Goal: Task Accomplishment & Management: Manage account settings

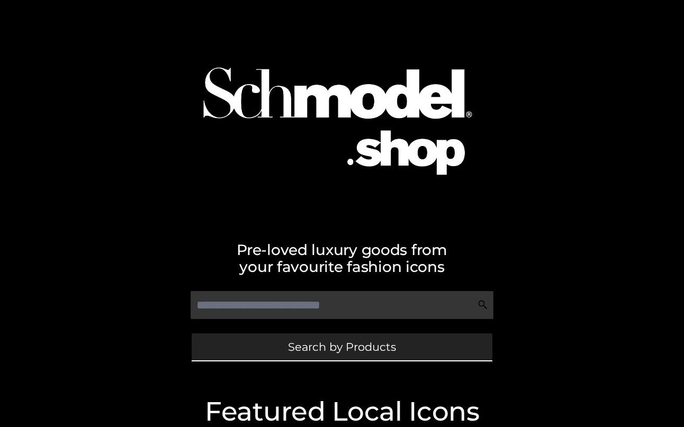
click at [367, 342] on span "Search by Products" at bounding box center [342, 346] width 108 height 11
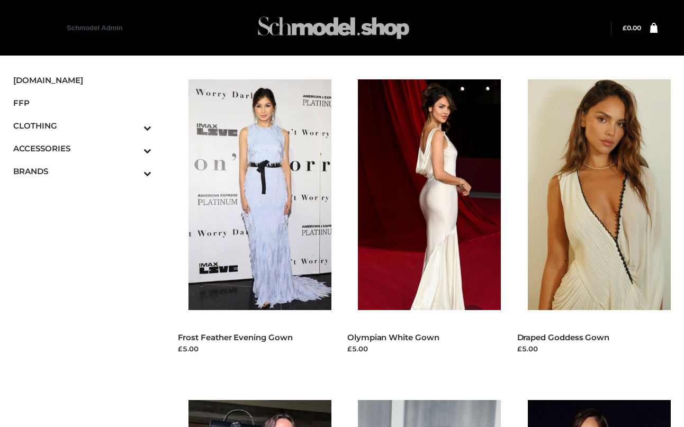
click at [306, 30] on img at bounding box center [333, 28] width 159 height 42
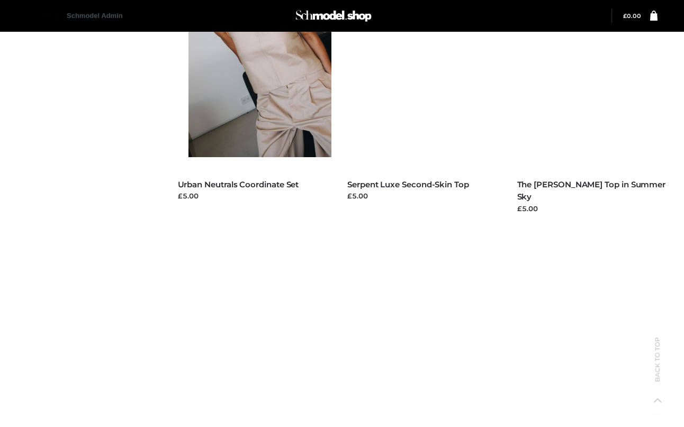
scroll to position [1058, 0]
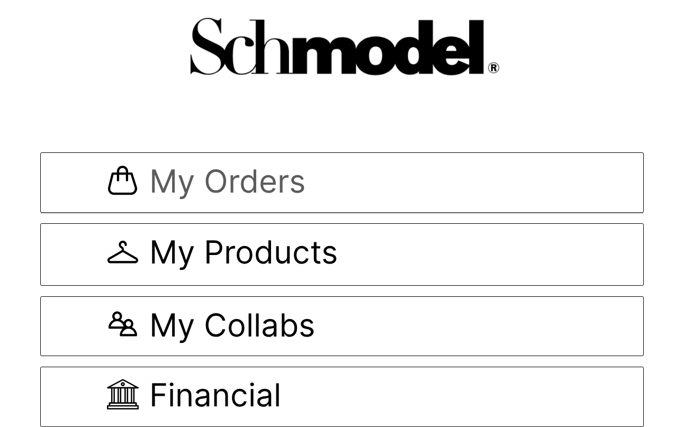
click at [309, 199] on span "My Orders" at bounding box center [341, 182] width 469 height 35
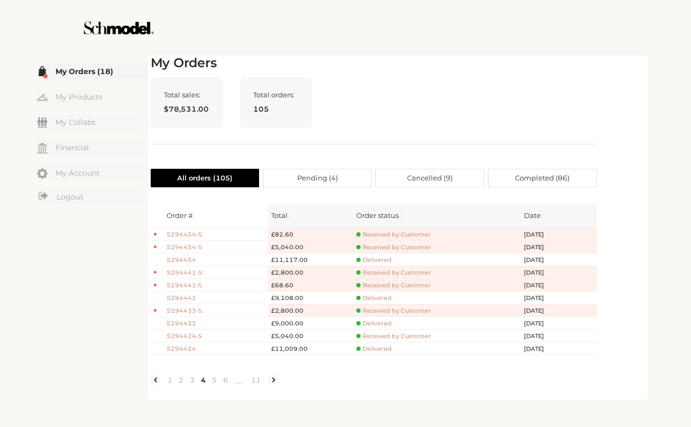
click at [522, 94] on div "Total sales: $78,531.00 Total orders: 105" at bounding box center [374, 110] width 447 height 67
click at [70, 199] on link "Logout" at bounding box center [92, 196] width 111 height 13
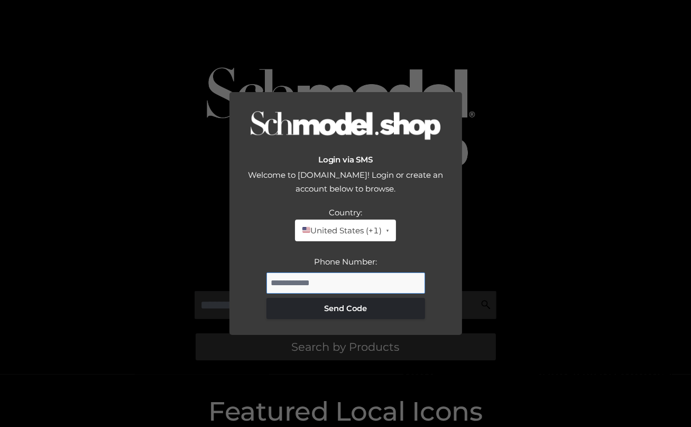
click at [331, 285] on input "Phone Number:" at bounding box center [346, 282] width 159 height 21
type input "**********"
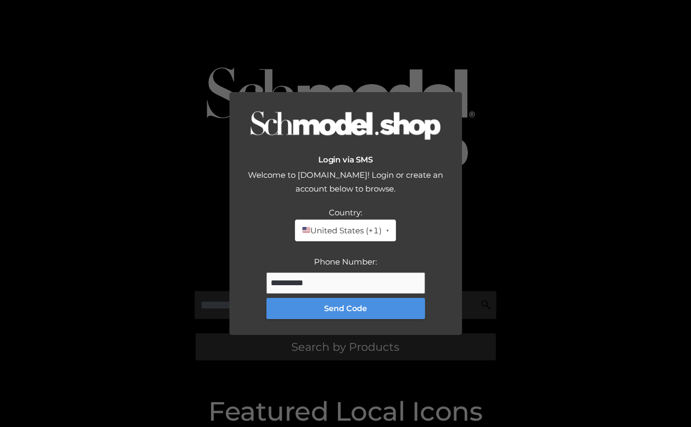
click at [364, 316] on button "Send Code" at bounding box center [346, 308] width 159 height 21
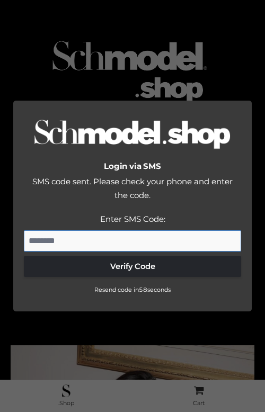
click at [104, 237] on input "Enter SMS Code:" at bounding box center [132, 240] width 217 height 21
type input "******"
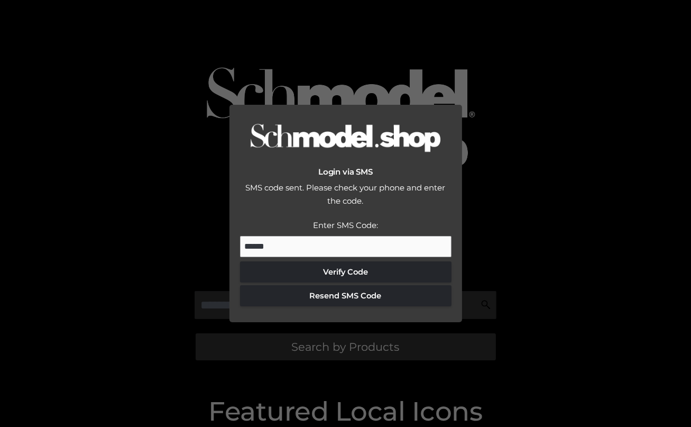
click at [445, 100] on div "Login via SMS SMS code sent. Please check your phone and enter the code. Countr…" at bounding box center [345, 213] width 691 height 427
click at [449, 101] on div "Login via SMS SMS code sent. Please check your phone and enter the code. Countr…" at bounding box center [345, 213] width 691 height 427
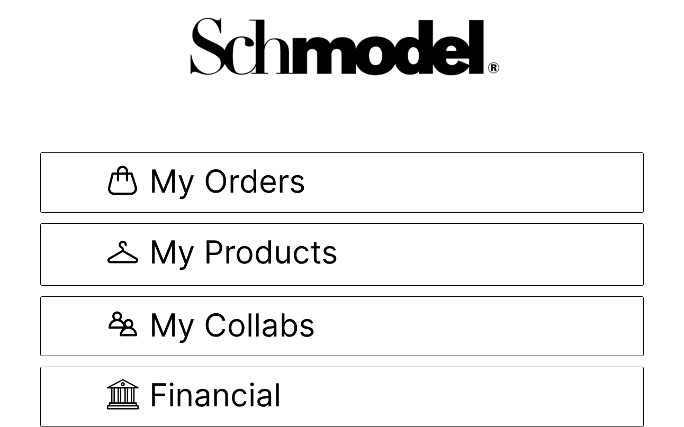
click at [425, 114] on body "My Orders My Products My Collabs Financial Notifications" at bounding box center [342, 213] width 684 height 427
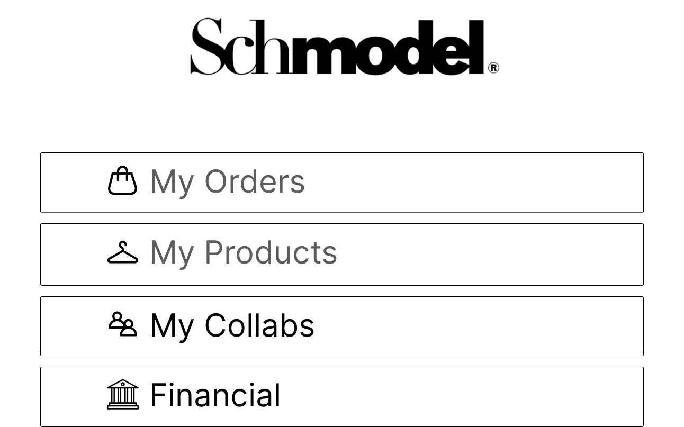
scroll to position [1, 0]
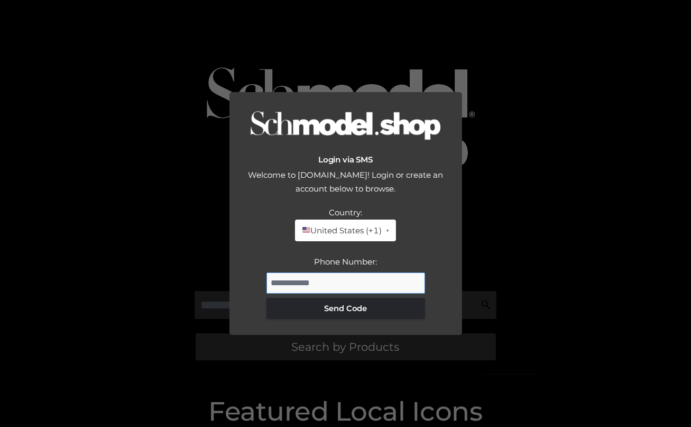
click at [341, 289] on input "Phone Number:" at bounding box center [346, 282] width 159 height 21
click at [385, 57] on div "Login via SMS Welcome to Schmodel.Shop! Login or create an account below to bro…" at bounding box center [345, 213] width 691 height 427
click at [342, 284] on input "Phone Number:" at bounding box center [346, 282] width 159 height 21
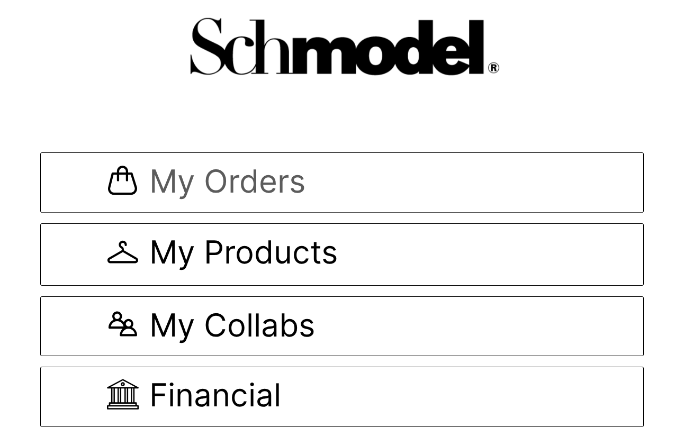
click at [149, 153] on link "My Orders" at bounding box center [341, 182] width 603 height 60
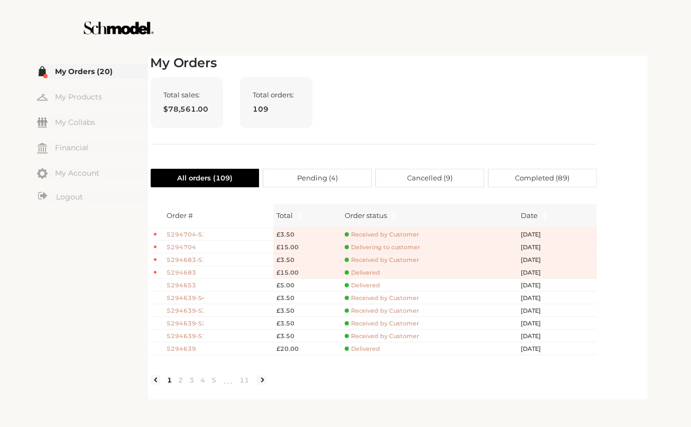
click at [186, 283] on span "5294653" at bounding box center [185, 285] width 37 height 9
click at [185, 284] on span "5294653" at bounding box center [185, 285] width 37 height 9
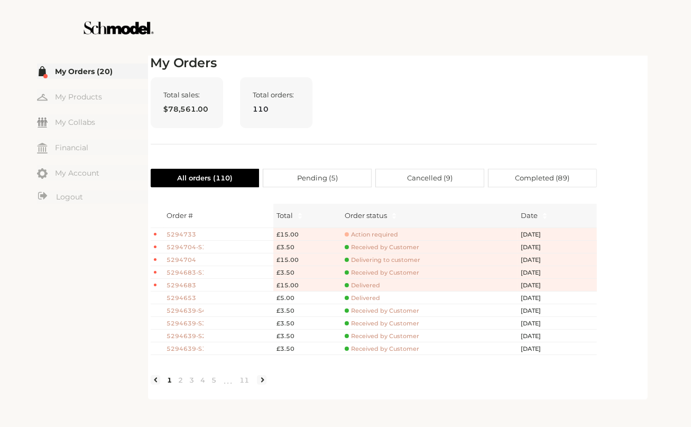
click at [188, 233] on span "5294733" at bounding box center [185, 234] width 37 height 9
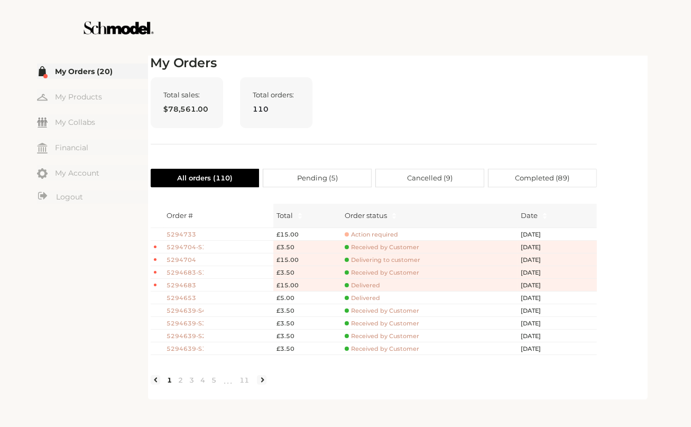
click at [188, 234] on span "5294733" at bounding box center [185, 234] width 37 height 9
click at [375, 231] on span "Action required" at bounding box center [371, 235] width 53 height 8
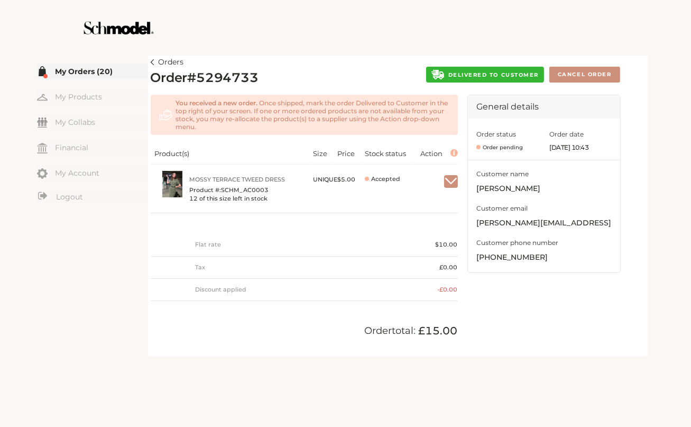
click at [508, 71] on span "DELIVERED TO CUSTOMER" at bounding box center [494, 74] width 90 height 7
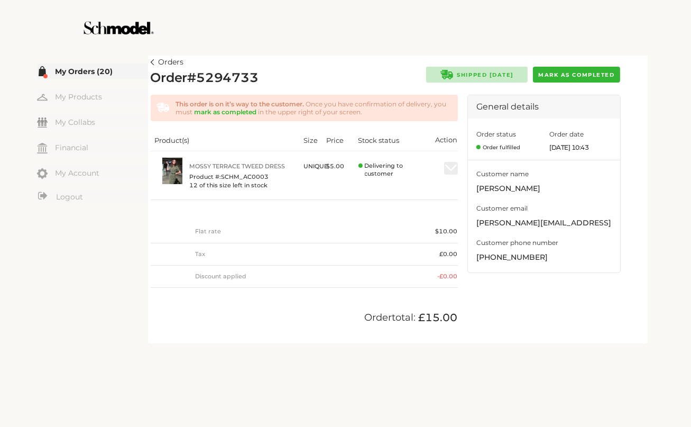
click at [153, 60] on img at bounding box center [153, 62] width 4 height 6
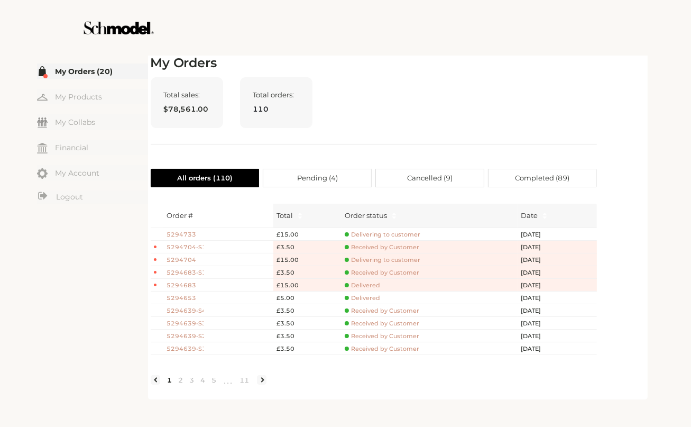
click at [188, 234] on span "5294733" at bounding box center [185, 234] width 37 height 9
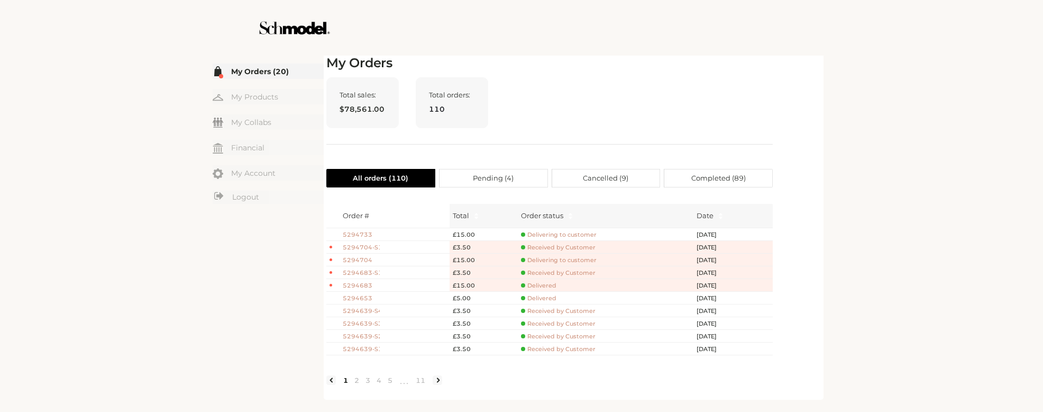
click at [362, 232] on span "5294733" at bounding box center [361, 234] width 37 height 9
click at [353, 384] on link "2" at bounding box center [356, 380] width 11 height 10
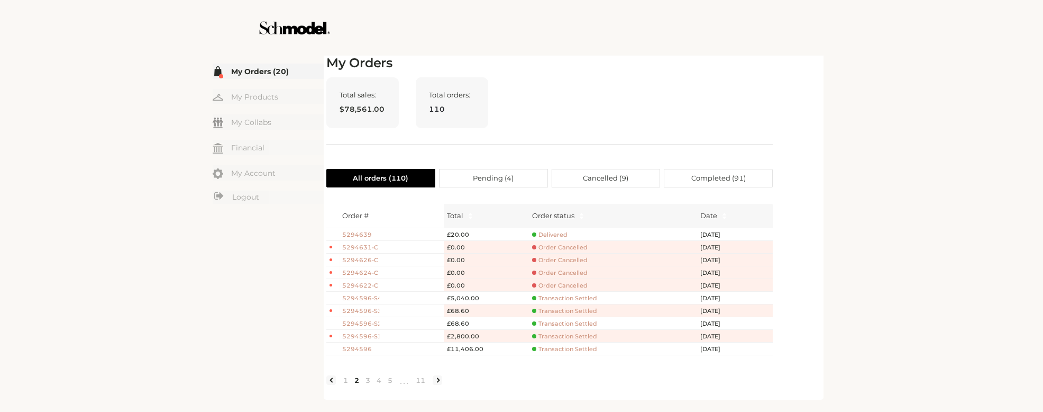
click at [354, 236] on span "5294639" at bounding box center [360, 234] width 37 height 9
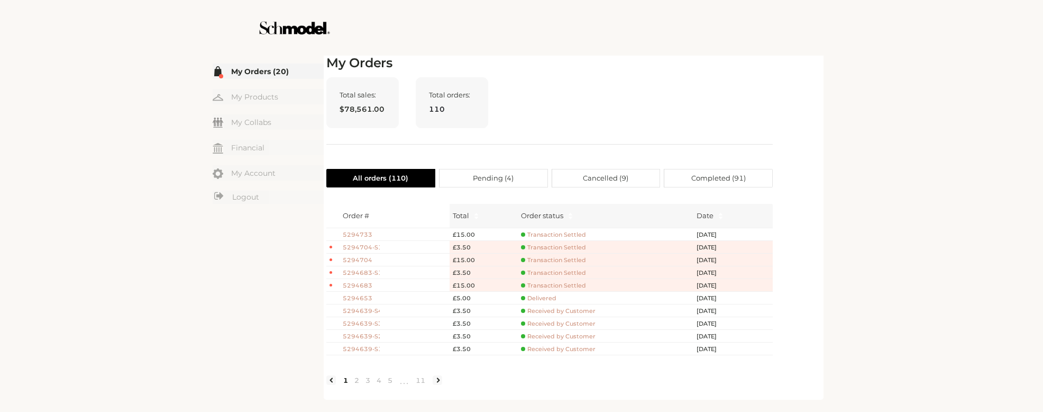
click at [369, 233] on span "5294733" at bounding box center [361, 234] width 37 height 9
click at [559, 261] on span "Transaction Settled" at bounding box center [553, 260] width 65 height 8
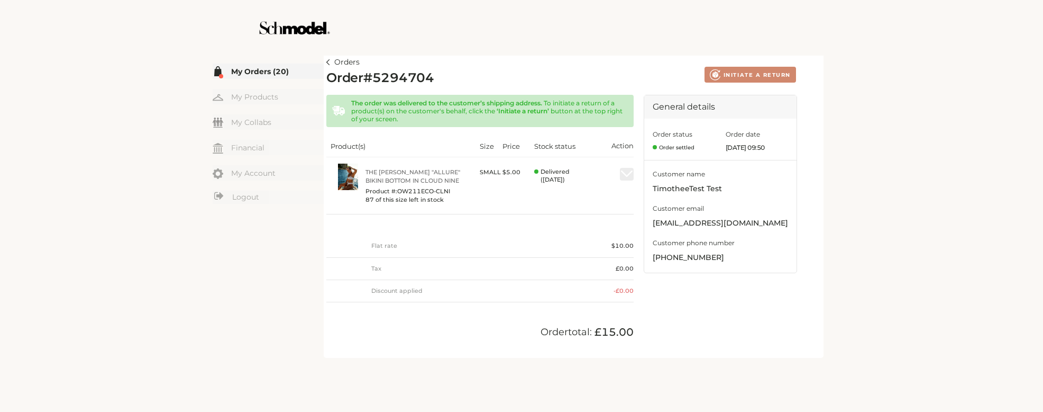
click at [330, 63] on img at bounding box center [328, 62] width 4 height 6
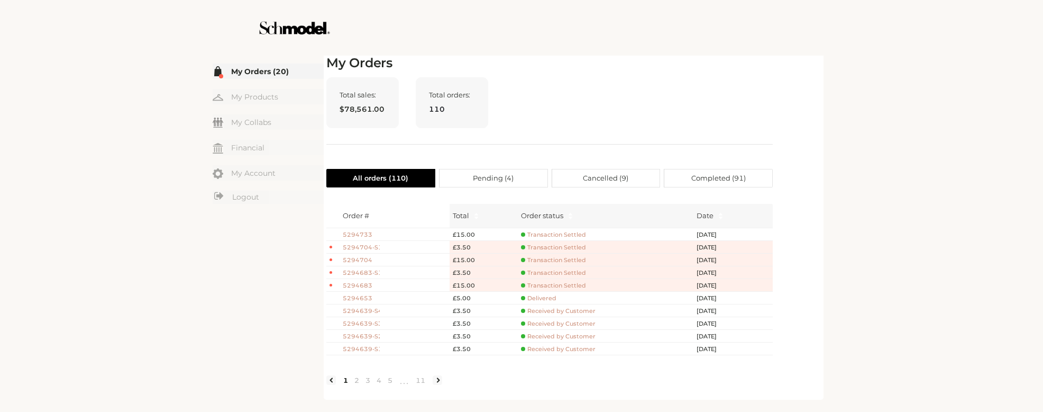
click at [573, 271] on span "Transaction Settled" at bounding box center [553, 273] width 65 height 8
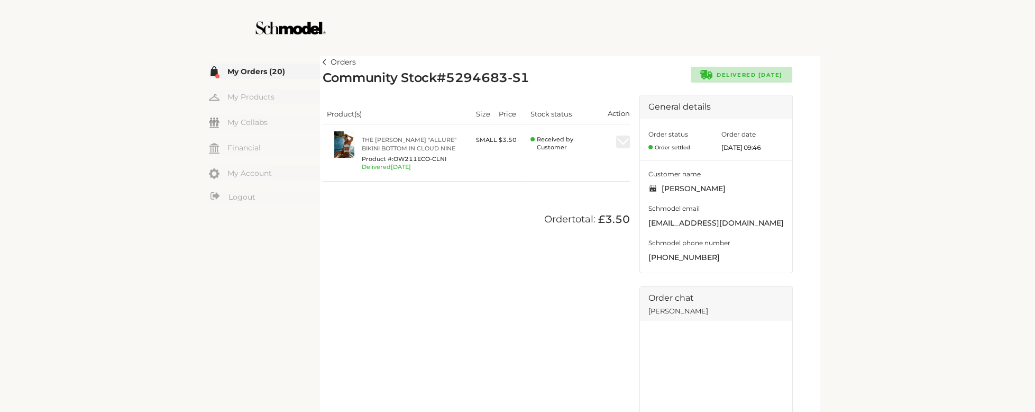
click at [323, 63] on img at bounding box center [325, 62] width 4 height 6
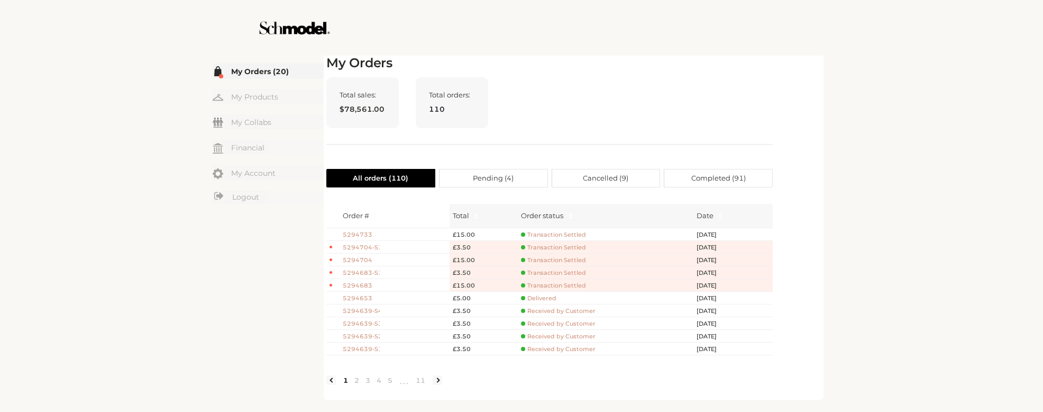
click at [613, 110] on div "Total sales: $78,561.00 Total orders: 110" at bounding box center [549, 110] width 447 height 67
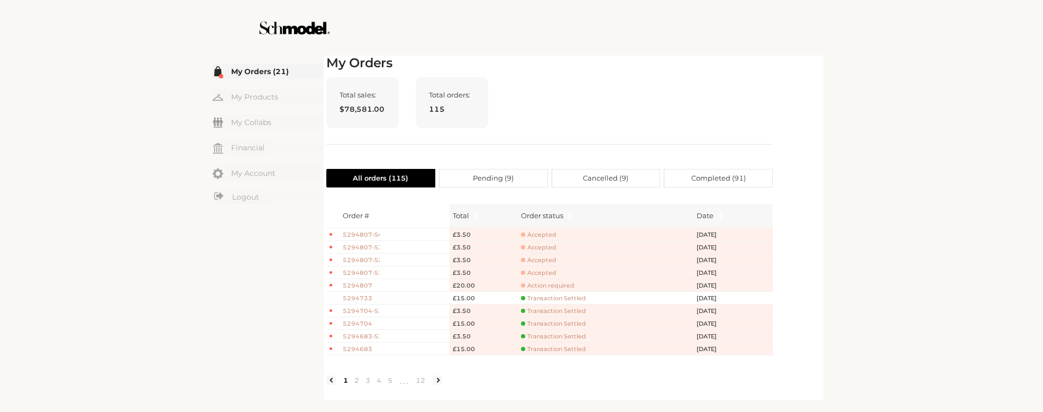
click at [367, 284] on span "5294807" at bounding box center [361, 285] width 37 height 9
click at [544, 284] on span "Action required" at bounding box center [547, 285] width 53 height 8
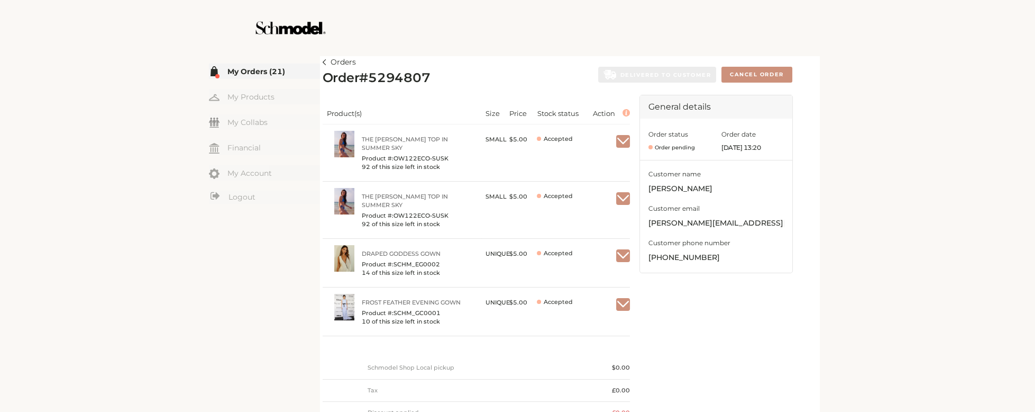
click at [326, 60] on link "Orders" at bounding box center [339, 62] width 33 height 13
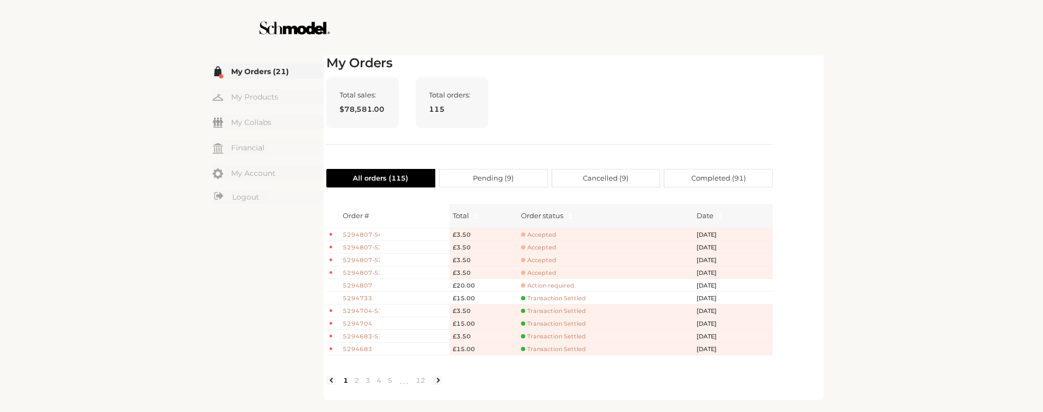
click at [538, 270] on span "Accepted" at bounding box center [538, 273] width 35 height 8
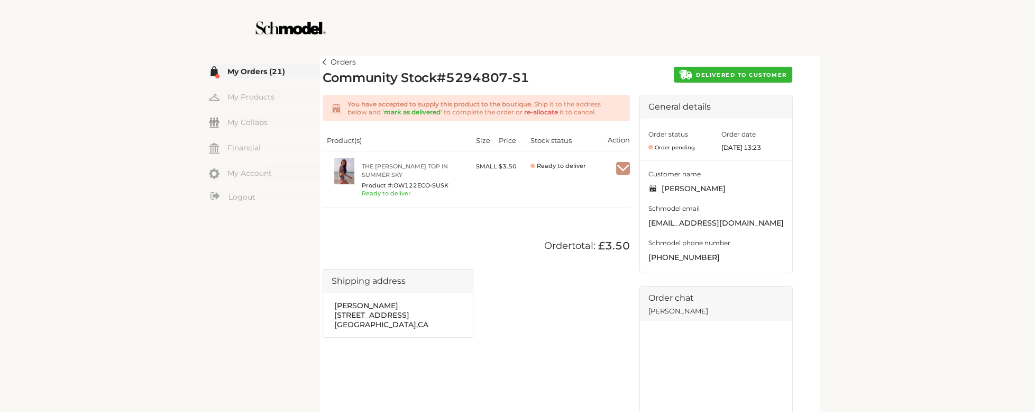
click at [612, 170] on td at bounding box center [609, 179] width 41 height 57
click at [720, 76] on span "DELIVERED TO CUSTOMER" at bounding box center [741, 74] width 90 height 7
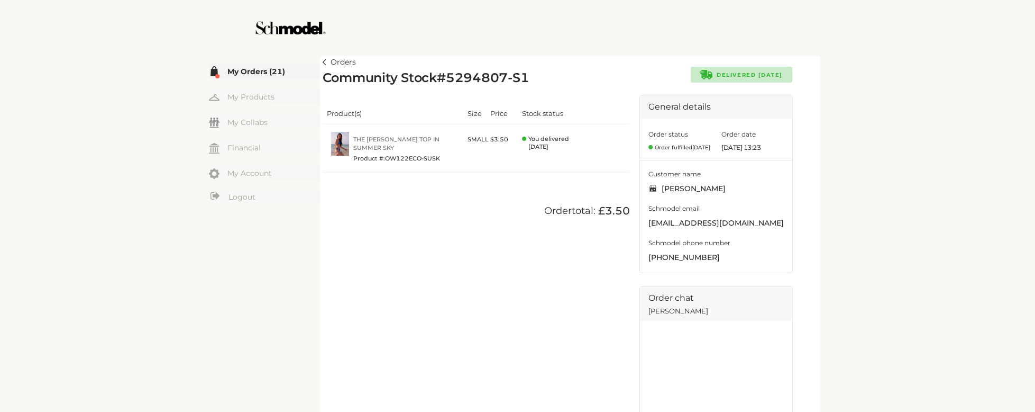
click at [324, 60] on img at bounding box center [325, 62] width 4 height 6
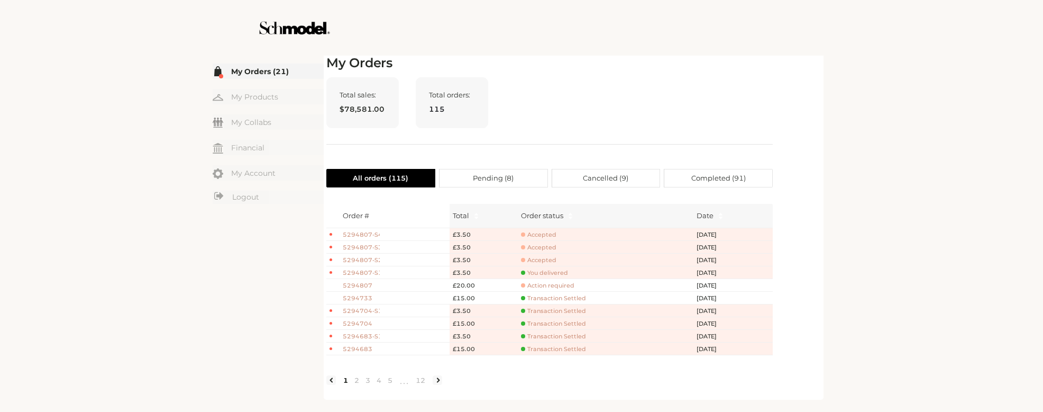
click at [554, 257] on span "Accepted" at bounding box center [538, 260] width 35 height 8
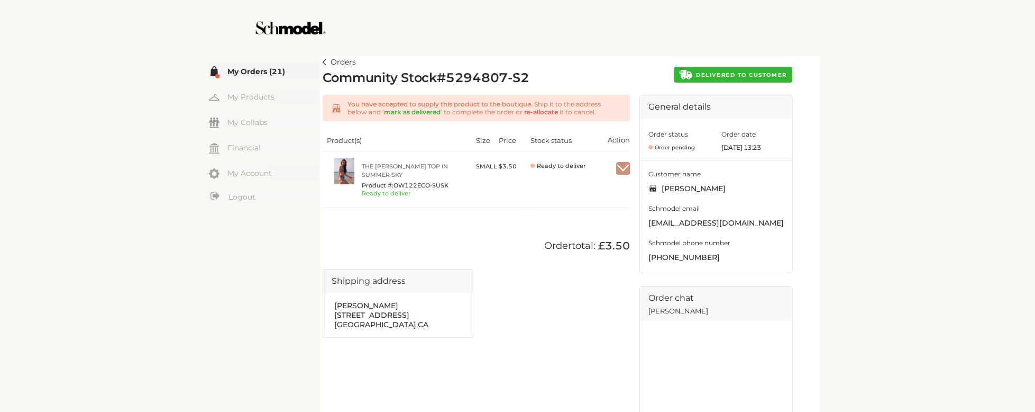
click at [768, 69] on button "DELIVERED TO CUSTOMER" at bounding box center [733, 75] width 118 height 16
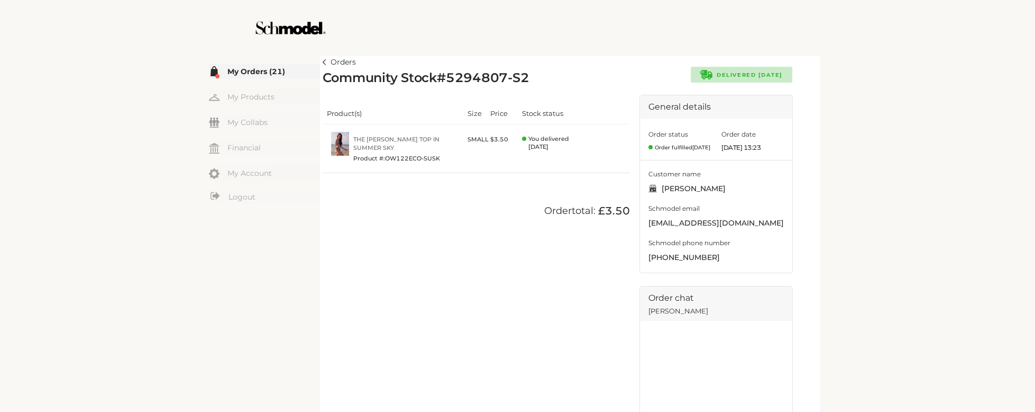
click at [321, 60] on article "Orders Community Stock # 5294807-S2 Delivered Sep 19, 2025 Product(s) Size Pric…" at bounding box center [570, 294] width 500 height 482
click at [327, 64] on link "Orders" at bounding box center [339, 62] width 33 height 13
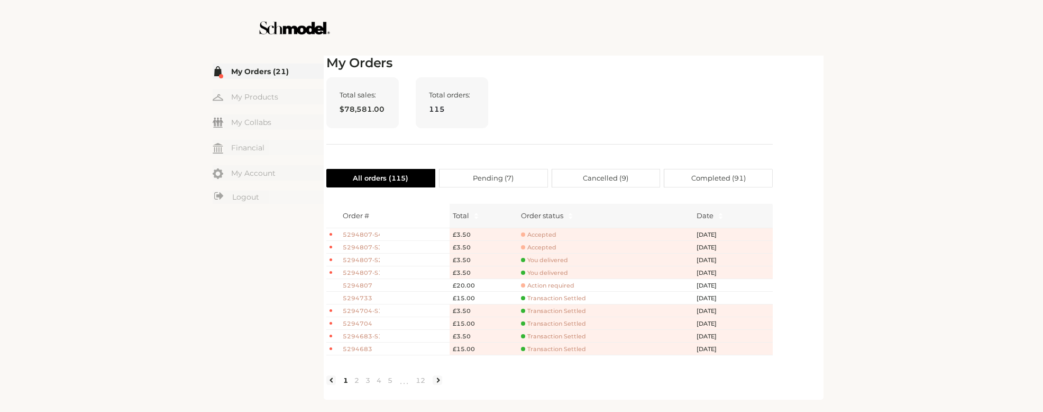
click at [527, 244] on span "Accepted" at bounding box center [538, 247] width 35 height 8
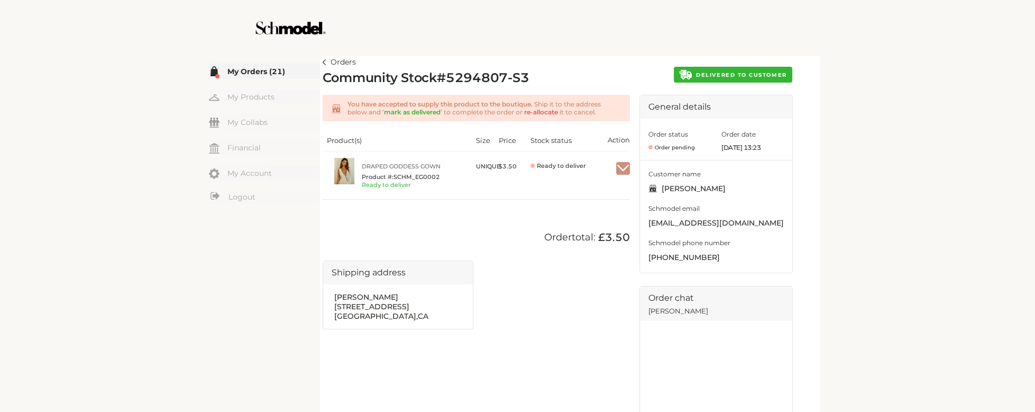
click at [716, 78] on span "DELIVERED TO CUSTOMER" at bounding box center [741, 74] width 90 height 7
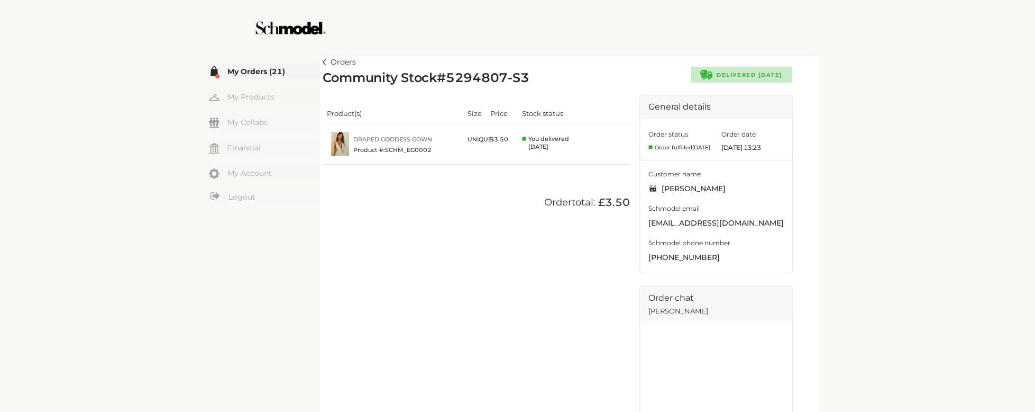
click at [327, 63] on link "Orders" at bounding box center [339, 62] width 33 height 13
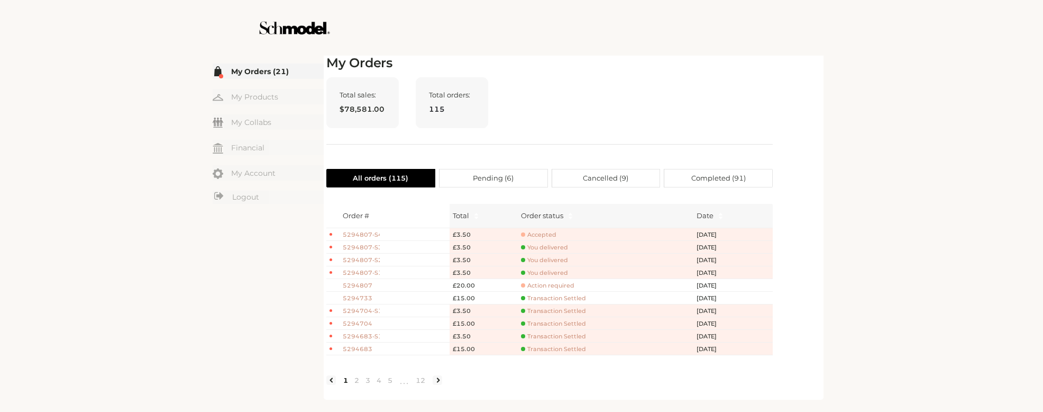
click at [560, 229] on td "Accepted" at bounding box center [606, 234] width 176 height 13
click at [551, 234] on span "Accepted" at bounding box center [538, 235] width 35 height 8
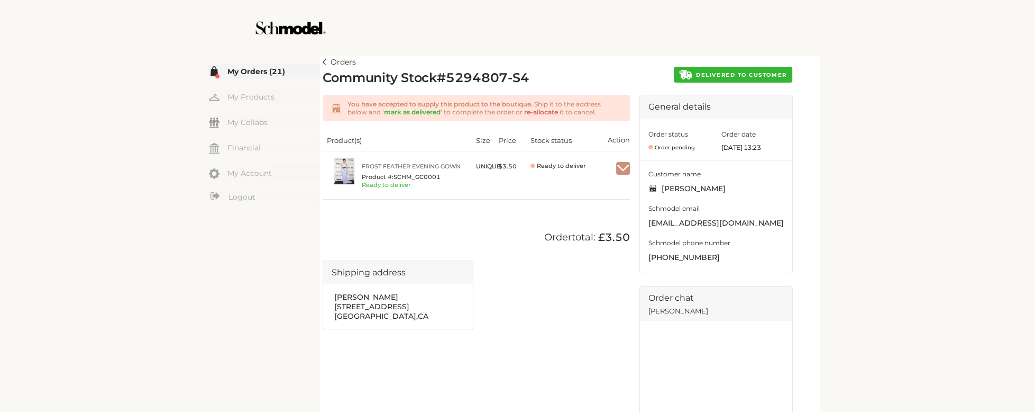
click at [760, 77] on span "DELIVERED TO CUSTOMER" at bounding box center [741, 74] width 90 height 7
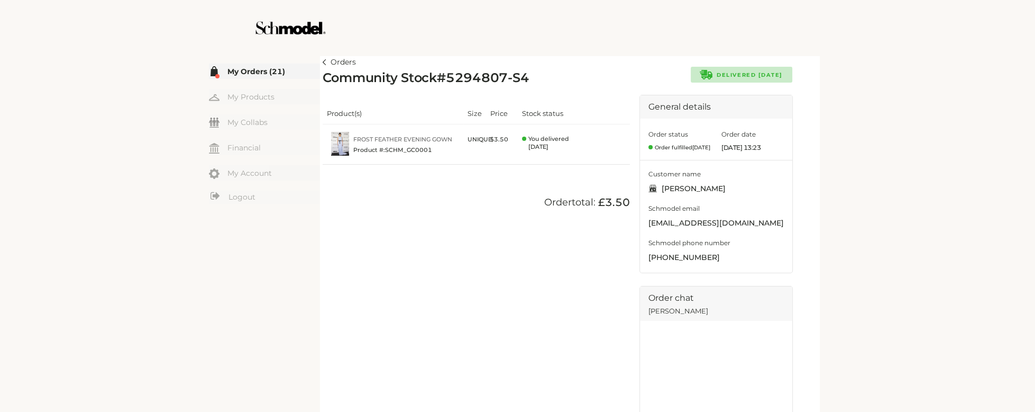
click at [329, 64] on link "Orders" at bounding box center [339, 62] width 33 height 13
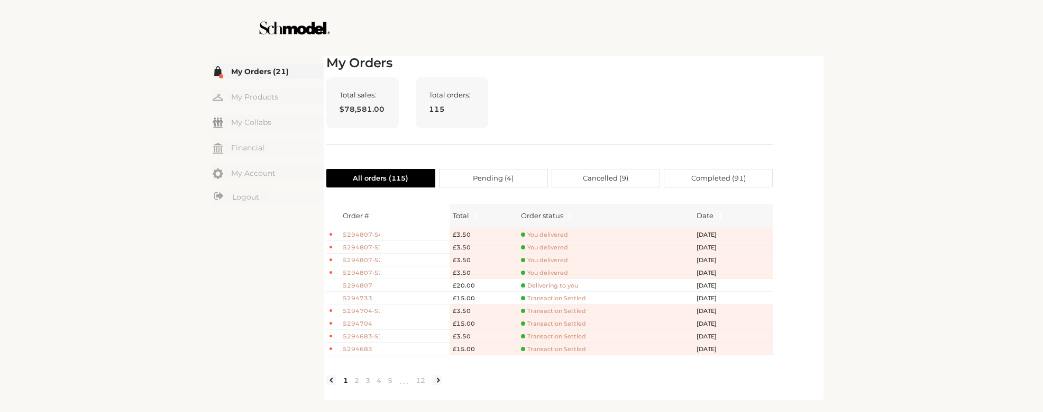
click at [892, 198] on div "☰ My Orders (21) My Products My Collabs Dashboard Financial My Account Logout I…" at bounding box center [521, 206] width 1043 height 412
click at [554, 286] on span "Delivering to you" at bounding box center [549, 285] width 57 height 8
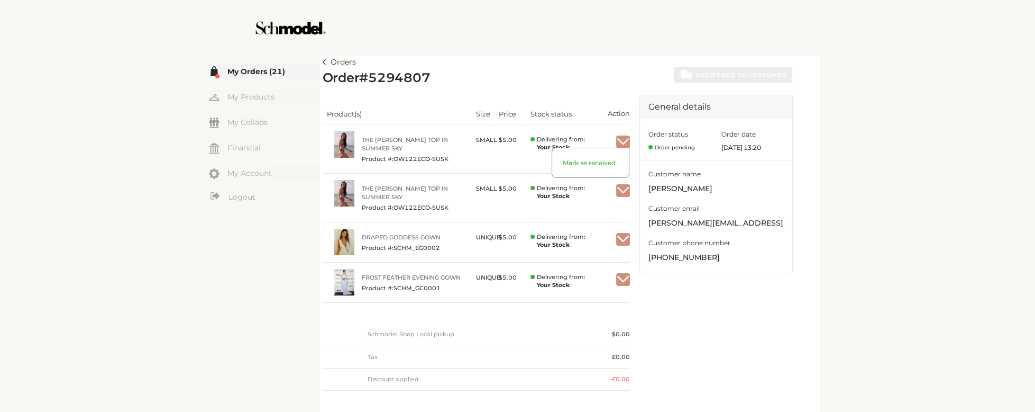
click at [624, 139] on img "button" at bounding box center [623, 142] width 14 height 10
click at [595, 161] on span "Mark as received" at bounding box center [590, 168] width 77 height 19
click at [323, 59] on img at bounding box center [325, 62] width 4 height 6
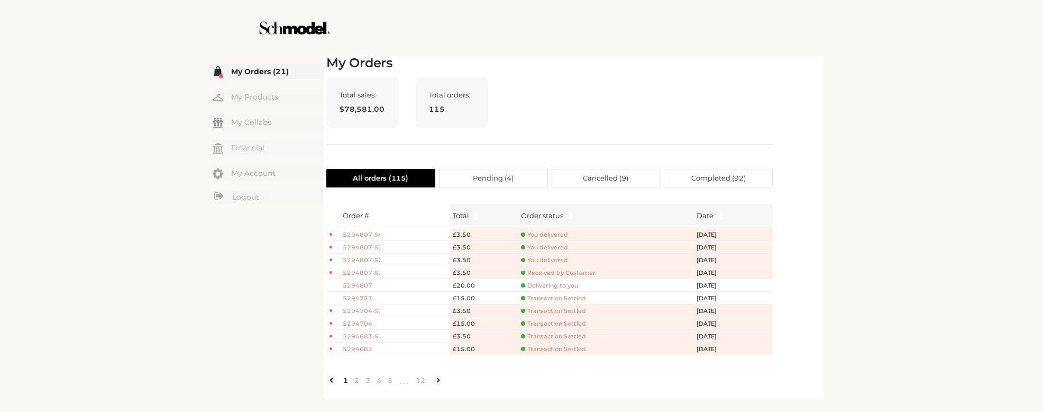
click at [360, 285] on span "5294807" at bounding box center [361, 285] width 37 height 9
click at [551, 261] on span "You delivered" at bounding box center [544, 260] width 47 height 8
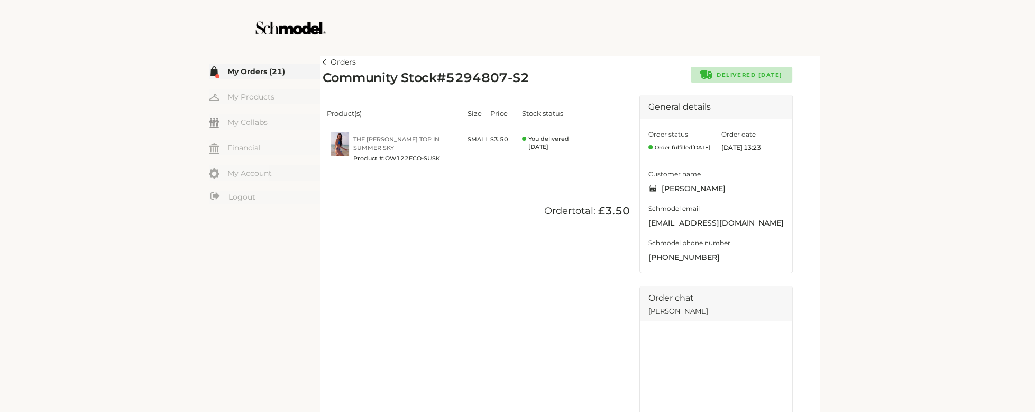
click at [324, 61] on img at bounding box center [325, 62] width 4 height 6
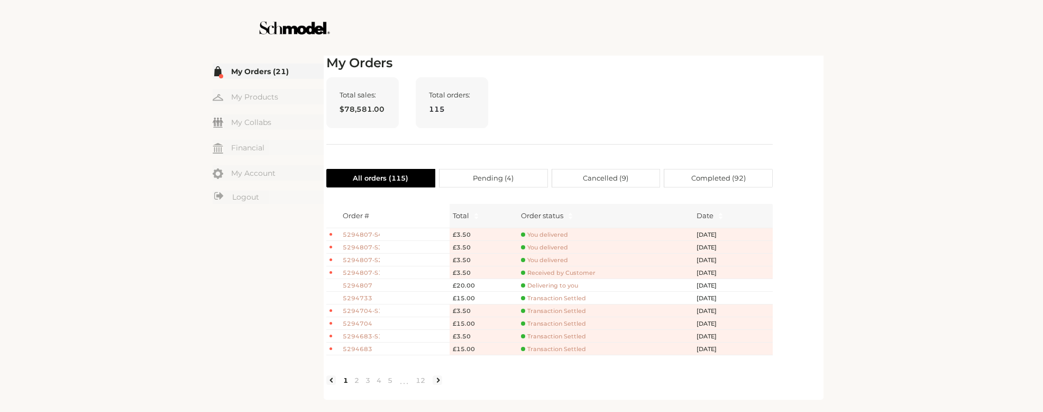
click at [570, 285] on span "Delivering to you" at bounding box center [549, 285] width 57 height 8
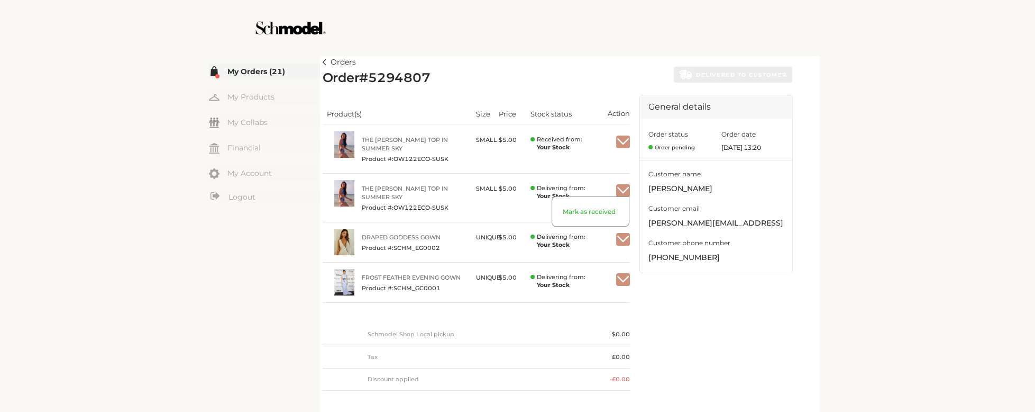
click at [624, 192] on img "button" at bounding box center [623, 191] width 14 height 10
click at [597, 212] on span "Mark as received" at bounding box center [590, 216] width 77 height 19
click at [624, 237] on img "button" at bounding box center [623, 239] width 14 height 10
click at [595, 263] on span "Mark as received" at bounding box center [590, 265] width 77 height 19
click at [622, 281] on img "button" at bounding box center [623, 280] width 14 height 10
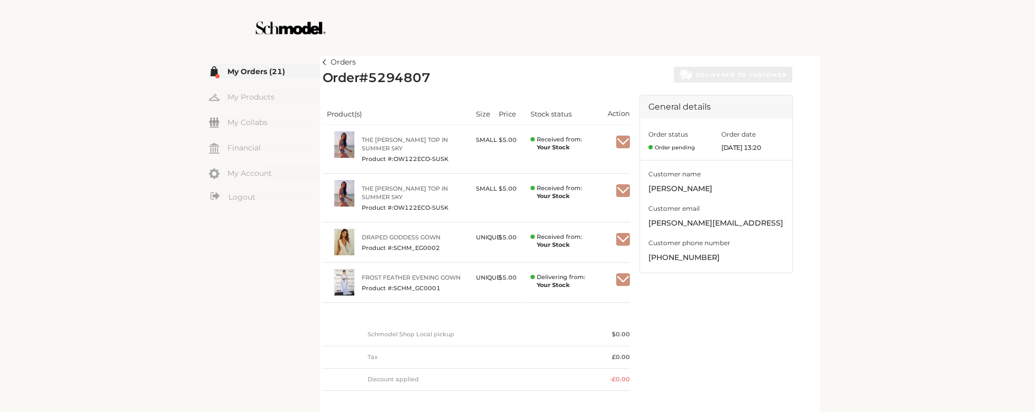
click at [625, 281] on img "button" at bounding box center [623, 280] width 14 height 10
click at [593, 305] on span "Mark as received" at bounding box center [590, 305] width 77 height 19
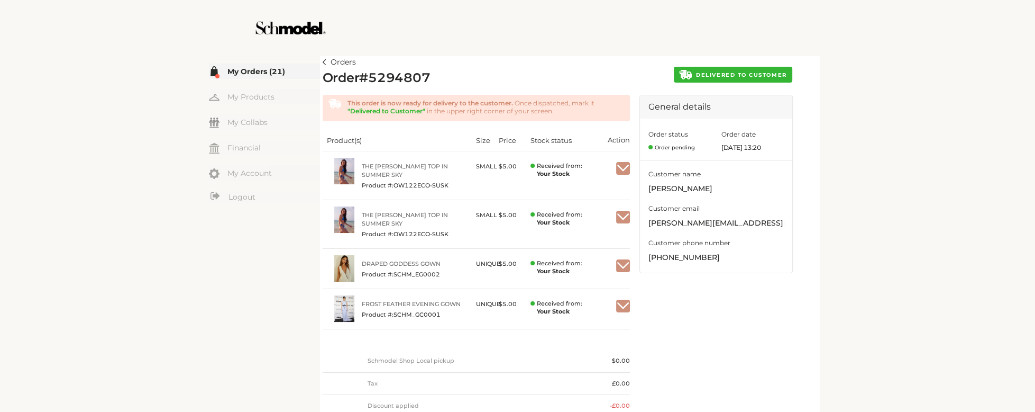
click at [323, 59] on img at bounding box center [325, 62] width 4 height 6
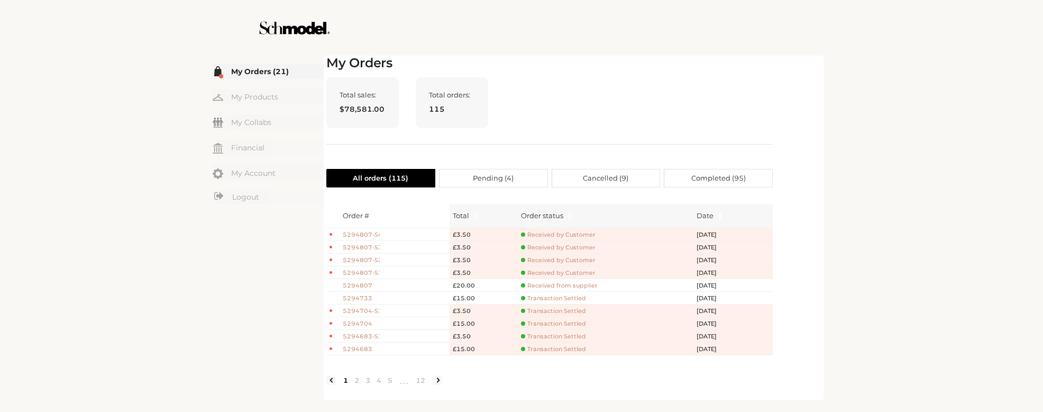
click at [362, 282] on span "5294807" at bounding box center [361, 285] width 37 height 9
click at [562, 282] on span "Received from supplier" at bounding box center [559, 285] width 77 height 8
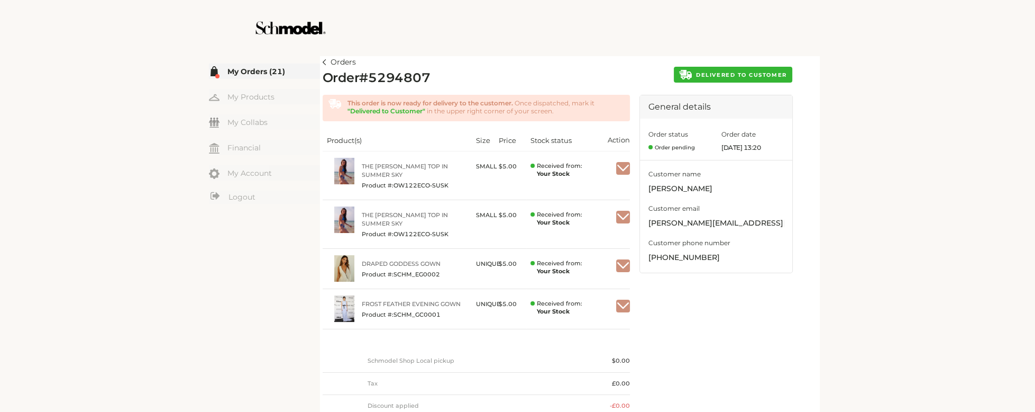
click at [751, 75] on span "DELIVERED TO CUSTOMER" at bounding box center [741, 74] width 90 height 7
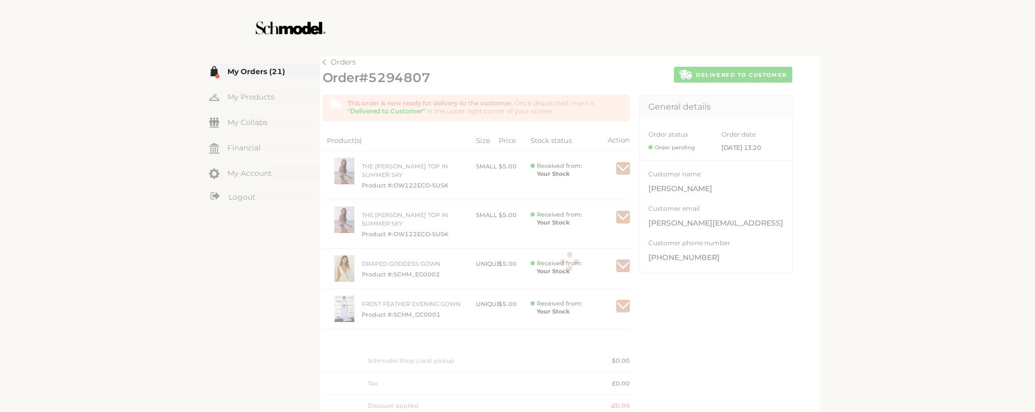
click at [534, 45] on div at bounding box center [518, 28] width 597 height 56
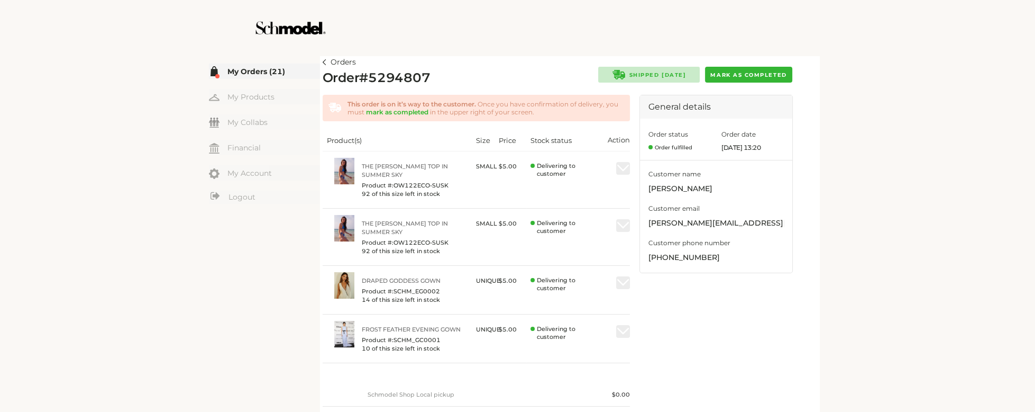
click at [324, 66] on link "Orders" at bounding box center [339, 62] width 33 height 13
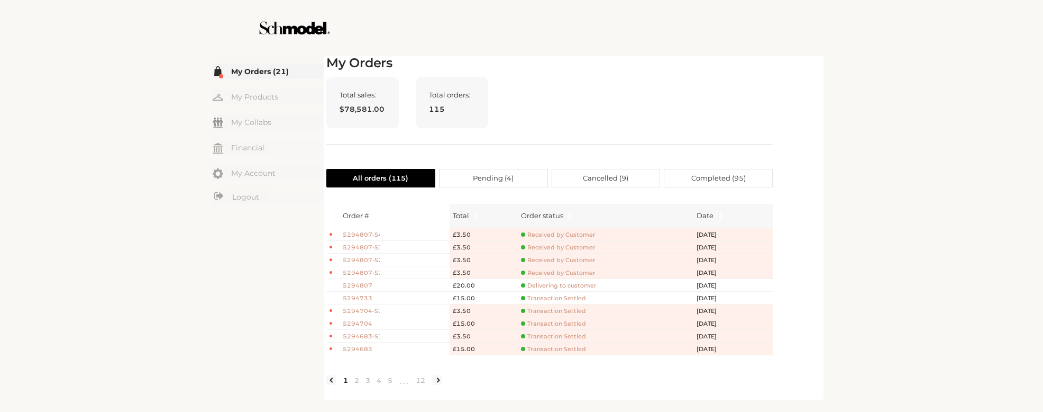
click at [361, 285] on span "5294807" at bounding box center [361, 285] width 37 height 9
